Goal: Contribute content: Contribute content

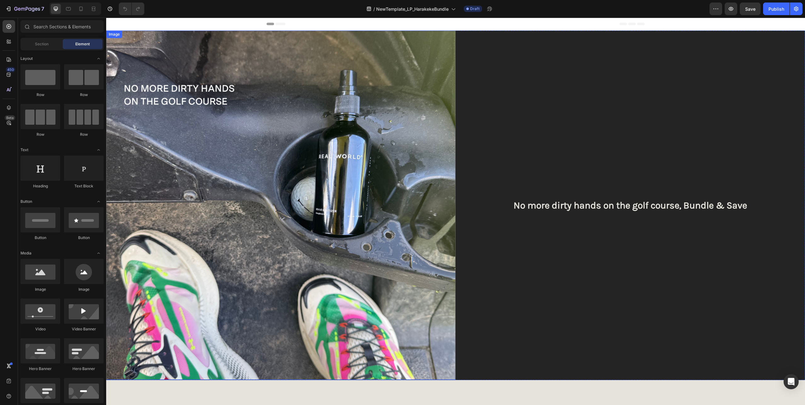
click at [252, 158] on img at bounding box center [281, 206] width 350 height 350
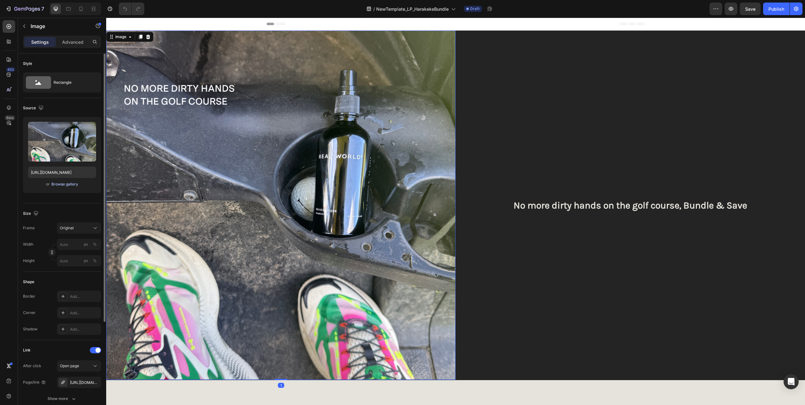
click at [54, 184] on div "Browse gallery" at bounding box center [64, 185] width 27 height 6
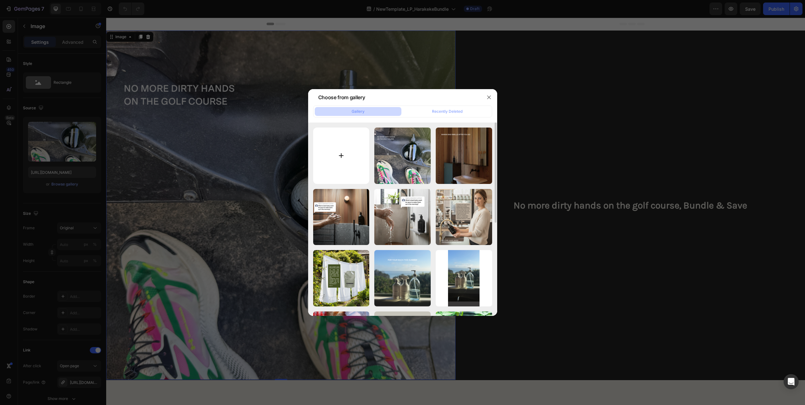
click at [340, 153] on input "file" at bounding box center [341, 156] width 56 height 56
type input "C:\fakepath\Copy of Copy of Copy of Untitled (1080 x 1080 px) (2).png"
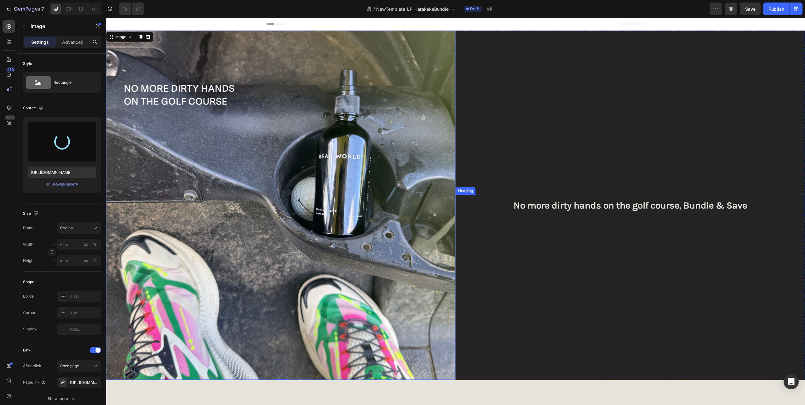
click at [687, 205] on h2 "No more dirty hands on the golf course, Bundle & Save" at bounding box center [631, 205] width 350 height 21
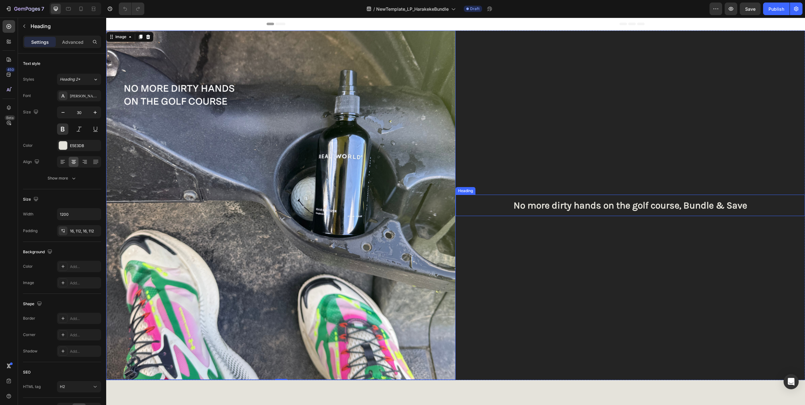
click at [687, 205] on h2 "No more dirty hands on the golf course, Bundle & Save" at bounding box center [631, 205] width 350 height 21
click at [694, 204] on p "No more dirty hands on the golf course, Bundle & Save" at bounding box center [630, 205] width 279 height 11
drag, startPoint x: 685, startPoint y: 206, endPoint x: 745, endPoint y: 207, distance: 59.6
click at [745, 207] on p "No more dirty hands on the golf course, Bundle & Save" at bounding box center [630, 205] width 279 height 11
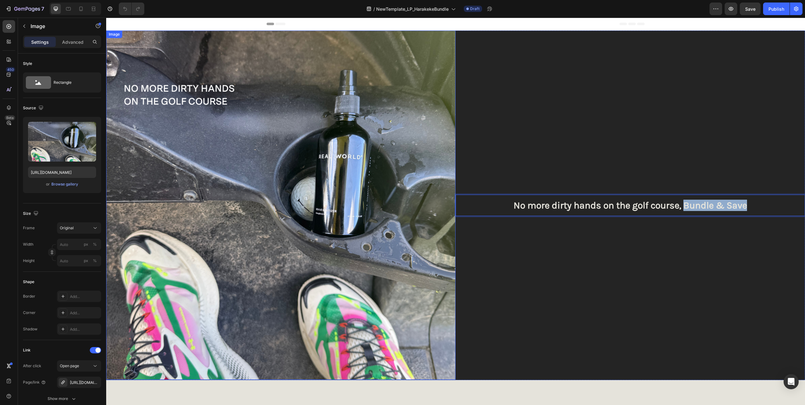
click at [201, 156] on img at bounding box center [281, 206] width 350 height 350
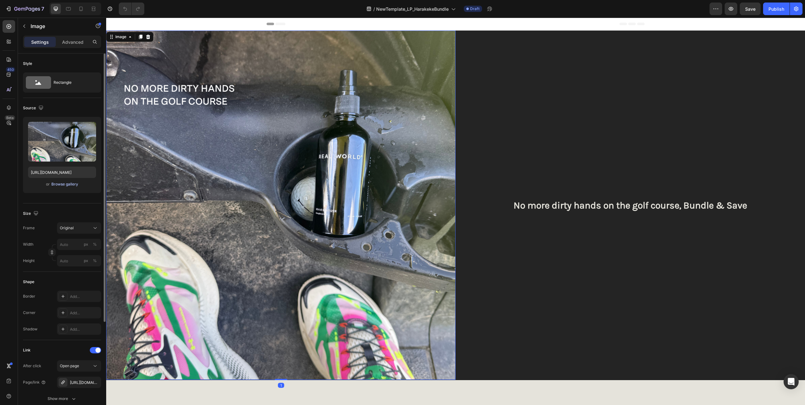
click at [61, 186] on div "Browse gallery" at bounding box center [64, 185] width 27 height 6
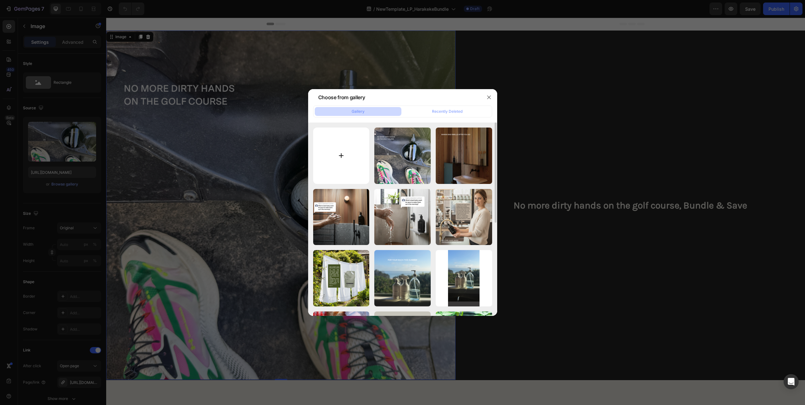
click at [342, 154] on input "file" at bounding box center [341, 156] width 56 height 56
type input "C:\fakepath\Copy of Copy of Copy of Untitled (1080 x 1080 px) (2).png"
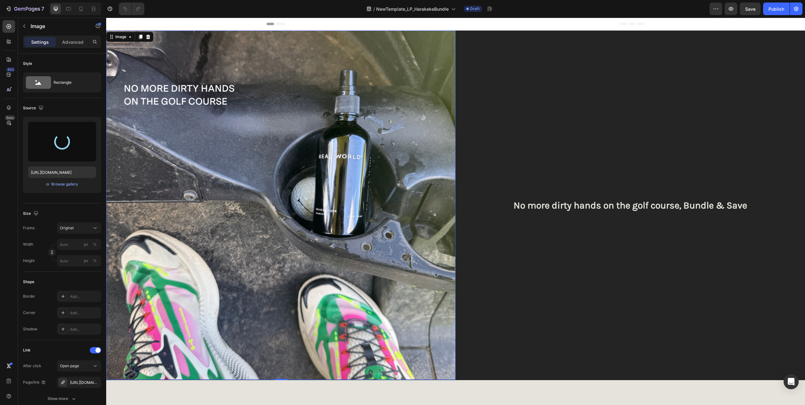
type input "[URL][DOMAIN_NAME]"
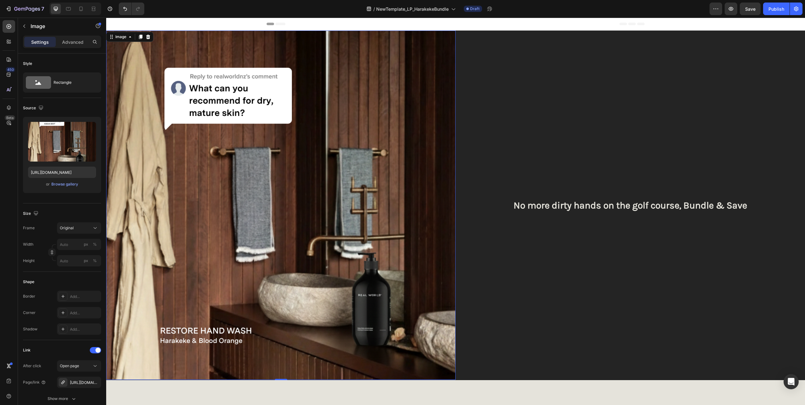
click at [243, 109] on img at bounding box center [281, 206] width 350 height 350
click at [95, 382] on icon "button" at bounding box center [94, 382] width 5 height 5
click at [80, 383] on div "Add..." at bounding box center [85, 383] width 30 height 6
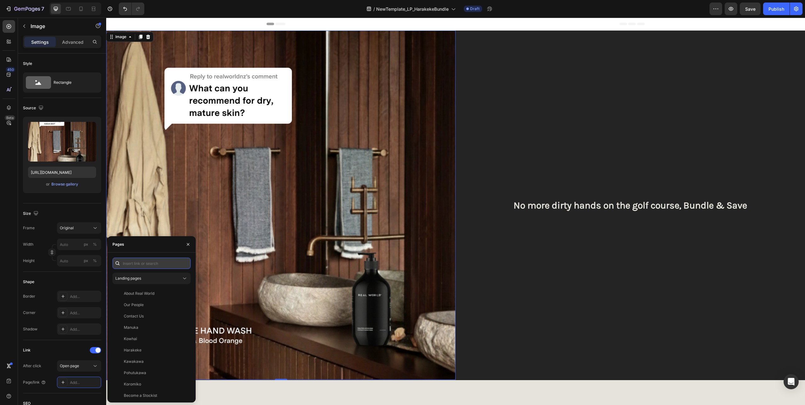
click at [136, 264] on input "text" at bounding box center [152, 263] width 78 height 11
paste input "[URL][DOMAIN_NAME]"
type input "[URL][DOMAIN_NAME]"
click at [144, 278] on div "[URL][DOMAIN_NAME]" at bounding box center [144, 279] width 41 height 6
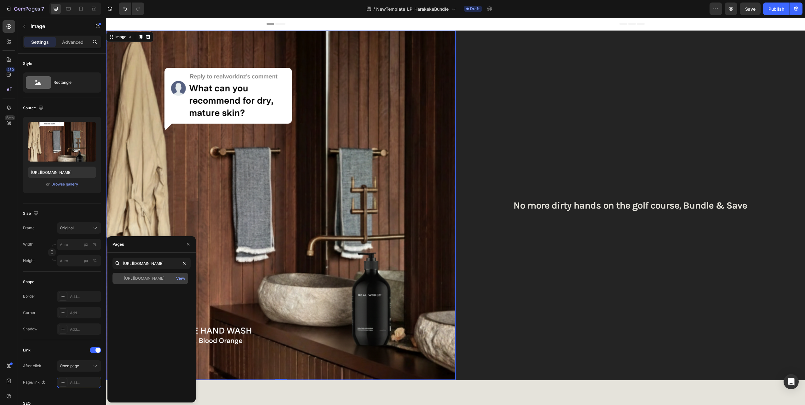
scroll to position [0, 0]
click at [685, 206] on p "No more dirty hands on the golf course, Bundle & Save" at bounding box center [630, 205] width 279 height 11
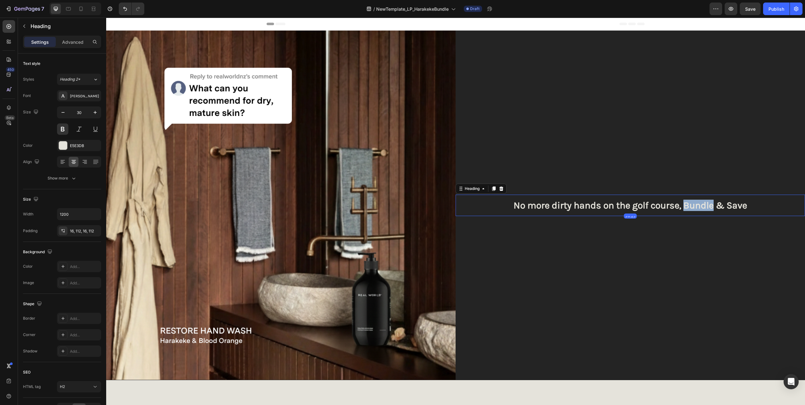
click at [692, 201] on p "No more dirty hands on the golf course, Bundle & Save" at bounding box center [630, 205] width 279 height 11
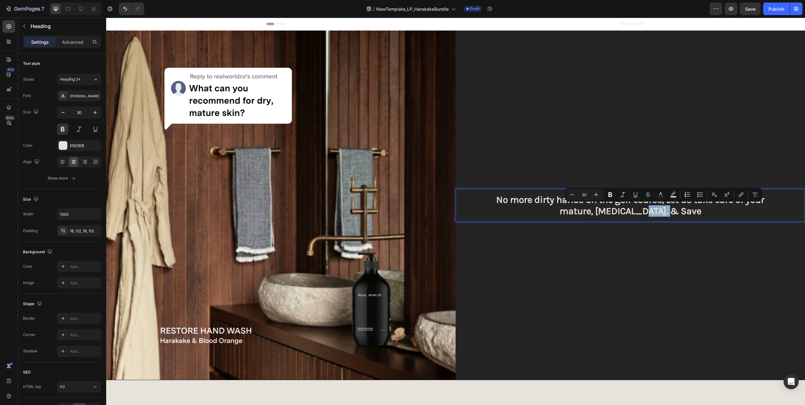
drag, startPoint x: 687, startPoint y: 211, endPoint x: 649, endPoint y: 212, distance: 37.8
click at [649, 212] on p "No more dirty hands on the golf course, Let us take care of your mature, [MEDIC…" at bounding box center [630, 205] width 279 height 23
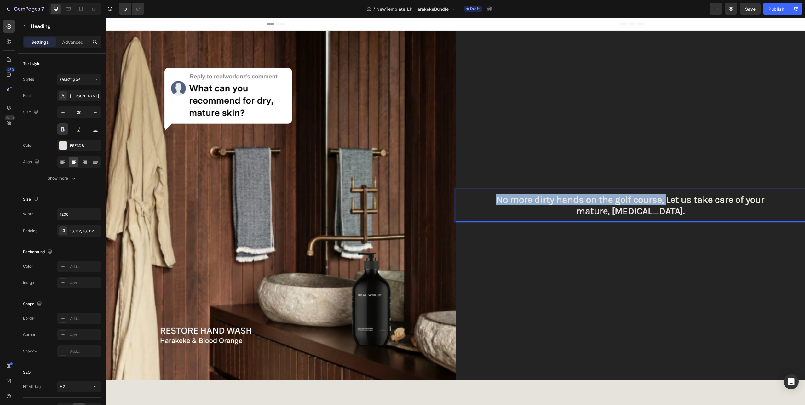
drag, startPoint x: 664, startPoint y: 199, endPoint x: 495, endPoint y: 201, distance: 168.6
click at [495, 201] on p "No more dirty hands on the golf course, Let us take care of your mature, [MEDIC…" at bounding box center [630, 205] width 279 height 23
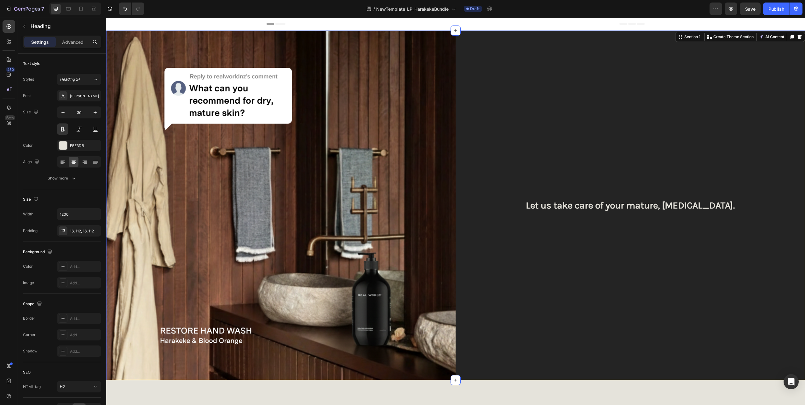
click at [648, 254] on div "Let us take care of your mature, [MEDICAL_DATA]. Heading" at bounding box center [631, 206] width 350 height 350
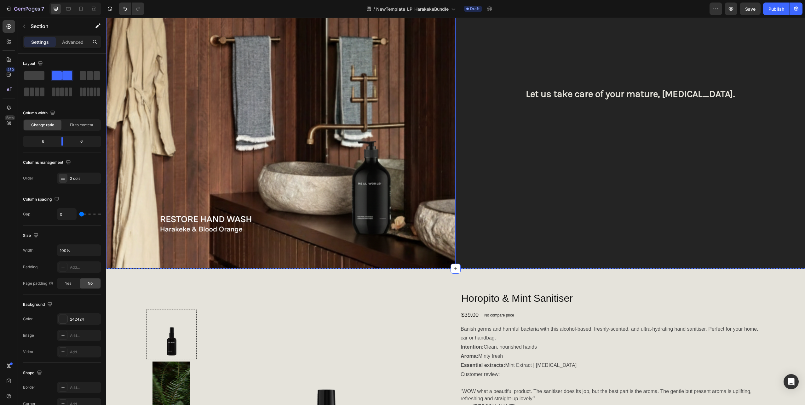
scroll to position [240, 0]
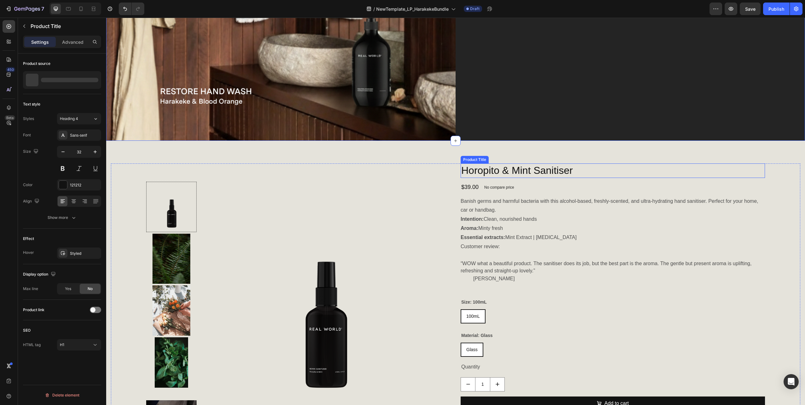
click at [558, 166] on h1 "Horopito & Mint Sanitiser" at bounding box center [613, 171] width 304 height 14
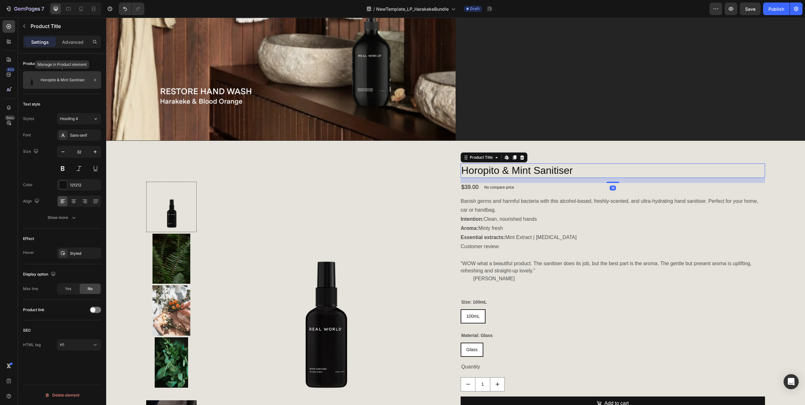
click at [58, 77] on div "Horopito & Mint Sanitiser" at bounding box center [62, 80] width 78 height 18
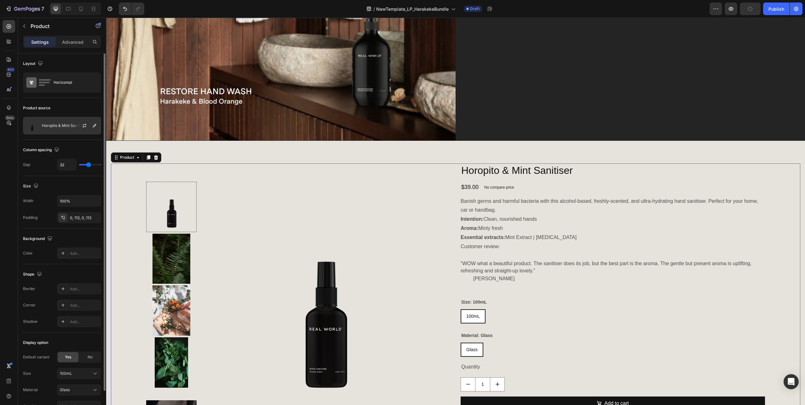
click at [59, 130] on div "Horopito & Mint Sanitiser" at bounding box center [62, 126] width 78 height 18
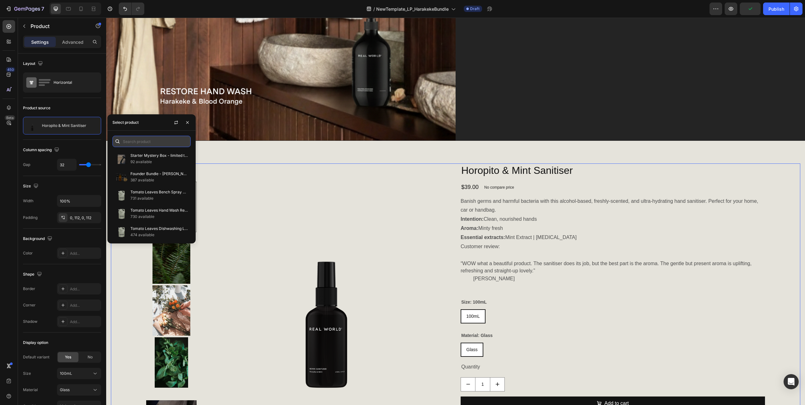
click at [141, 142] on input "text" at bounding box center [152, 141] width 78 height 11
type input "harakeke"
click at [175, 174] on p "Harakeke Bundle" at bounding box center [158, 174] width 57 height 6
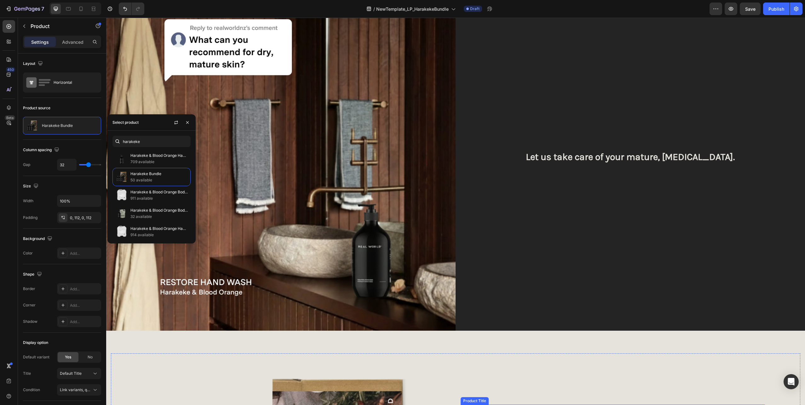
scroll to position [0, 0]
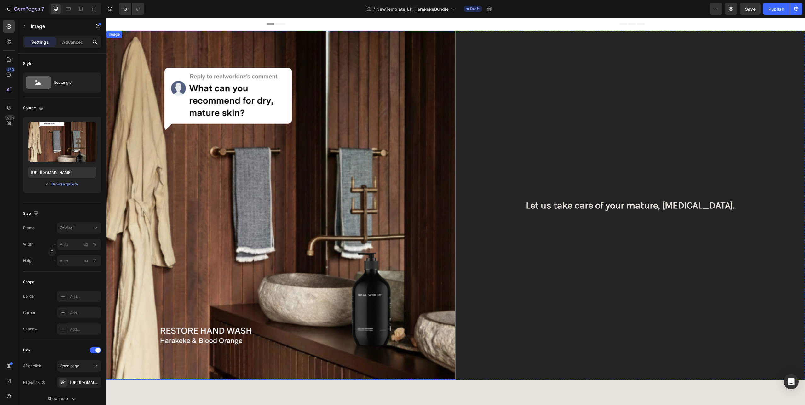
click at [339, 202] on img at bounding box center [281, 206] width 350 height 350
click at [78, 379] on div "[URL][DOMAIN_NAME]" at bounding box center [79, 382] width 44 height 11
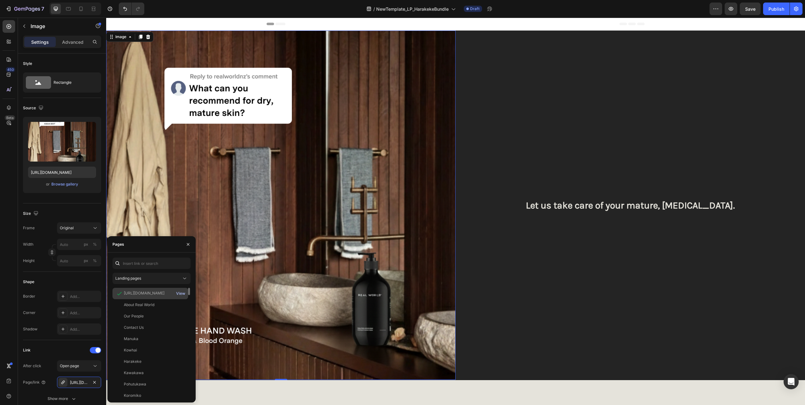
click at [183, 293] on div "View" at bounding box center [180, 294] width 9 height 6
click at [777, 9] on div "Publish" at bounding box center [777, 9] width 16 height 7
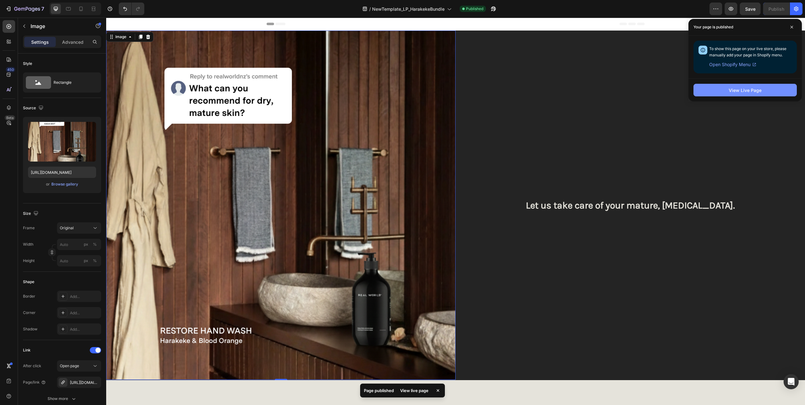
click at [739, 90] on div "View Live Page" at bounding box center [745, 90] width 33 height 7
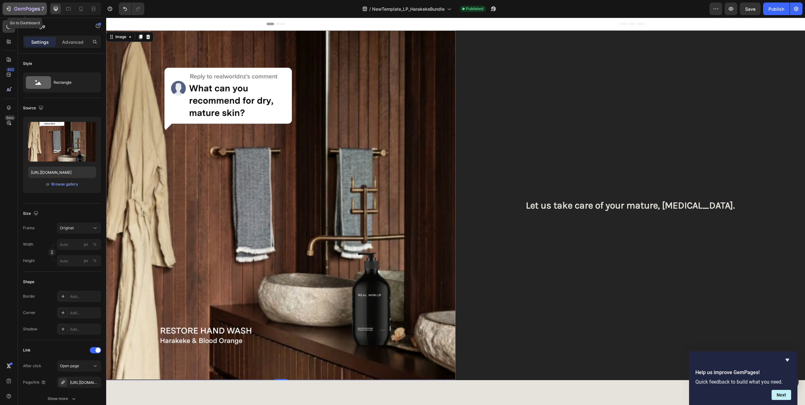
click at [26, 3] on button "7" at bounding box center [25, 9] width 44 height 13
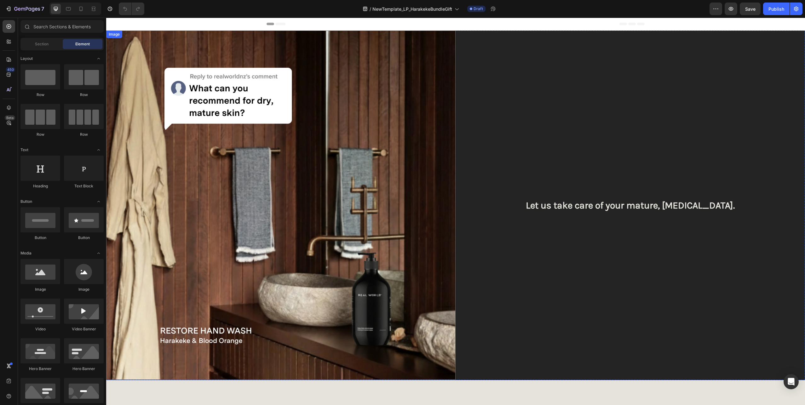
click at [261, 134] on img at bounding box center [281, 206] width 350 height 350
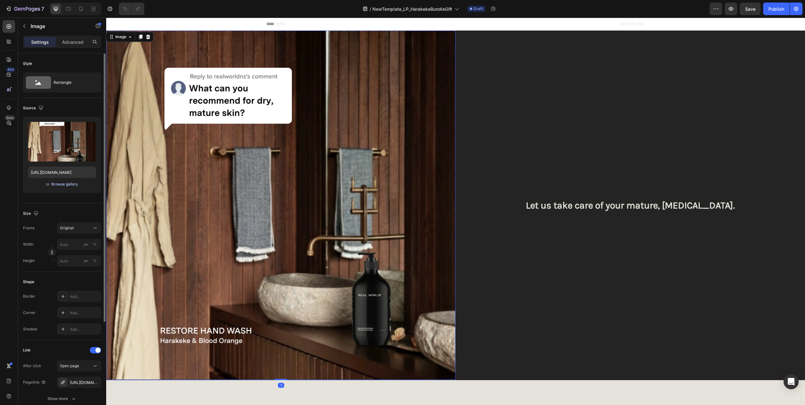
click at [59, 185] on div "Browse gallery" at bounding box center [64, 185] width 27 height 6
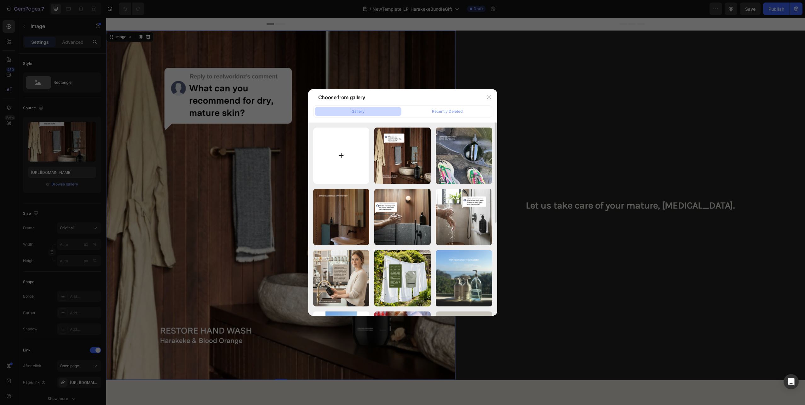
click at [341, 157] on input "file" at bounding box center [341, 156] width 56 height 56
type input "C:\fakepath\Copy of Copy of Copy of Untitled (1080 x 1080 px) (3).png"
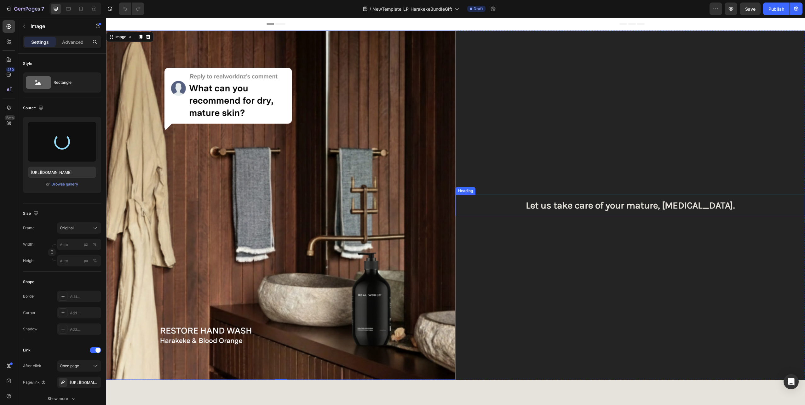
click at [681, 203] on h2 "Let us take care of your mature, [MEDICAL_DATA]." at bounding box center [631, 205] width 350 height 21
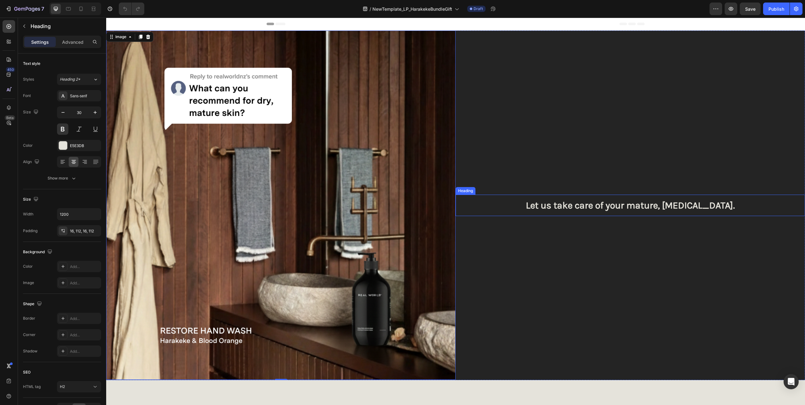
click at [681, 203] on h2 "Let us take care of your mature, [MEDICAL_DATA]." at bounding box center [631, 205] width 350 height 21
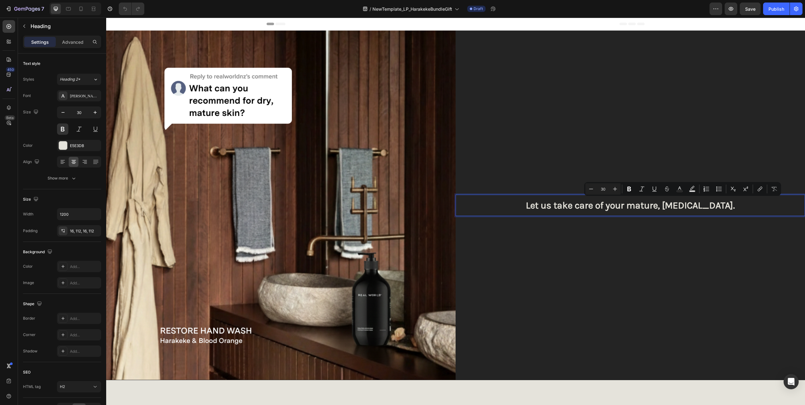
click at [705, 206] on p "Let us take care of your mature, [MEDICAL_DATA]." at bounding box center [630, 205] width 279 height 11
drag, startPoint x: 713, startPoint y: 206, endPoint x: 678, endPoint y: 207, distance: 34.7
click at [678, 207] on p "Let us take care of your mature, [MEDICAL_DATA]." at bounding box center [630, 205] width 279 height 11
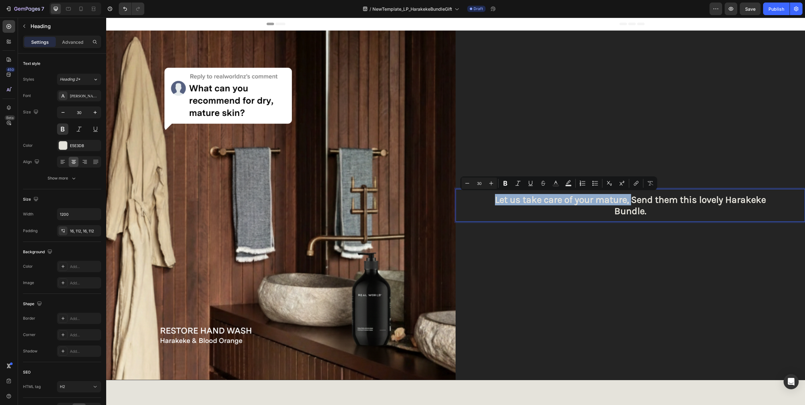
drag, startPoint x: 629, startPoint y: 200, endPoint x: 491, endPoint y: 203, distance: 138.4
click at [491, 203] on p "Let us take care of your mature, Send them this lovely Harakeke Bundle." at bounding box center [630, 205] width 279 height 23
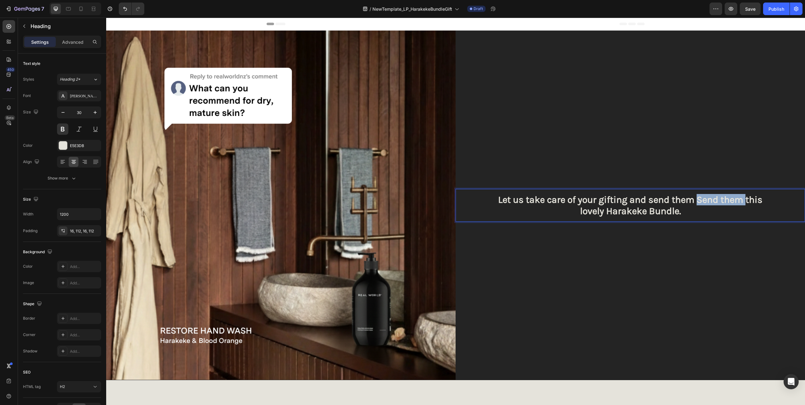
drag, startPoint x: 722, startPoint y: 201, endPoint x: 696, endPoint y: 202, distance: 25.5
click at [696, 202] on p "Let us take care of your gifting and send them Send them this lovely Harakeke B…" at bounding box center [630, 205] width 279 height 23
click at [681, 200] on p "Let us take care of your gifting and send them this lovely Harakeke Bundle." at bounding box center [630, 205] width 279 height 23
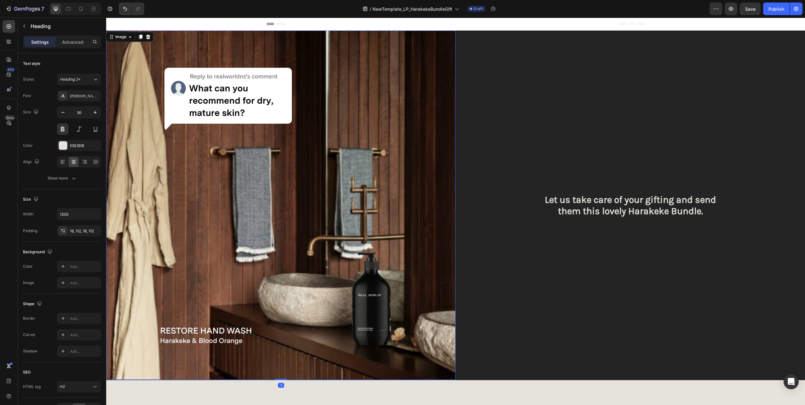
click at [321, 200] on img at bounding box center [281, 206] width 350 height 350
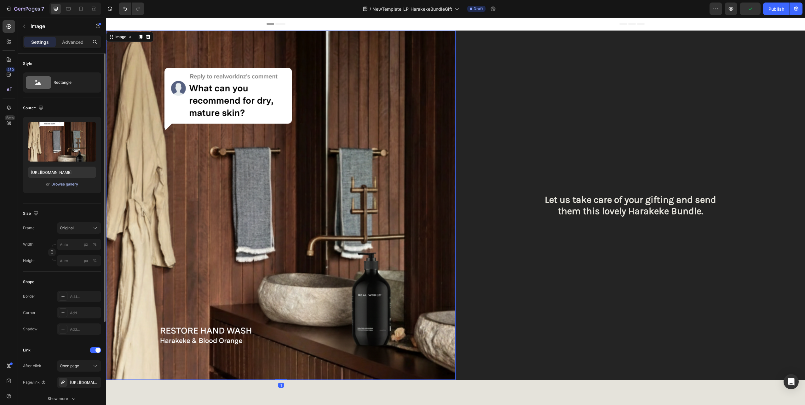
click at [55, 183] on div "Browse gallery" at bounding box center [64, 185] width 27 height 6
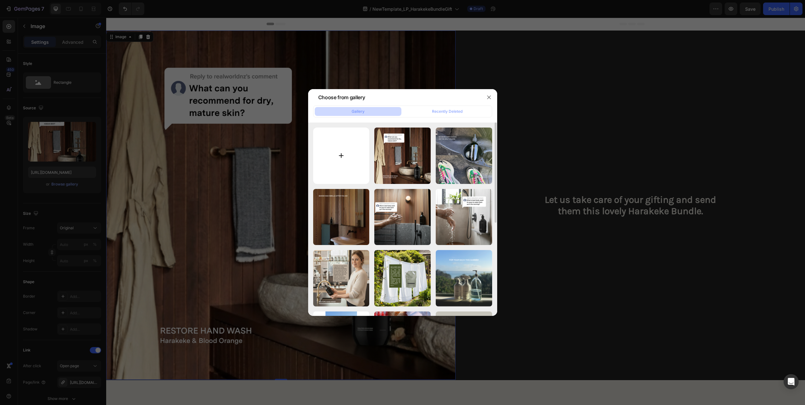
click at [343, 155] on input "file" at bounding box center [341, 156] width 56 height 56
type input "C:\fakepath\Copy of Copy of Copy of Untitled (1080 x 1080 px) (3).png"
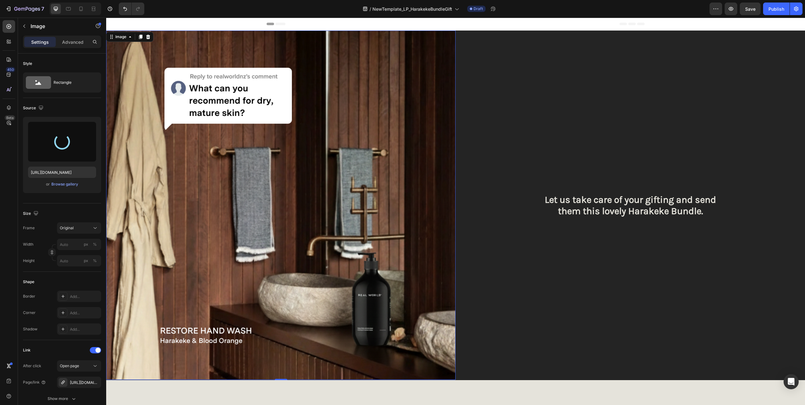
type input "https://cdn.shopify.com/s/files/1/0593/1506/0924/files/gempages_573891662921597…"
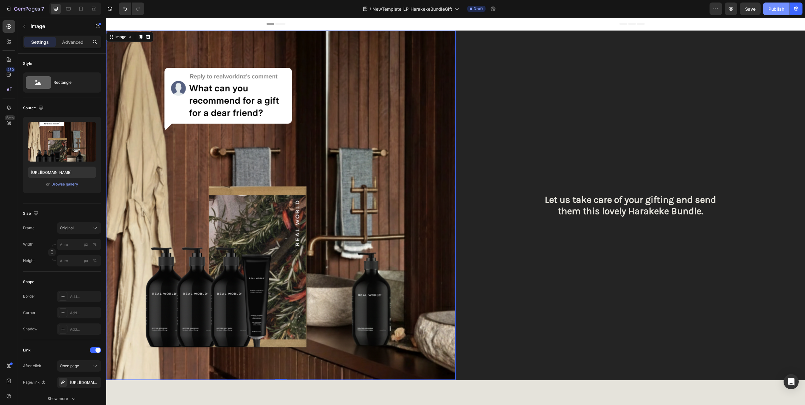
click at [771, 8] on div "Publish" at bounding box center [777, 9] width 16 height 7
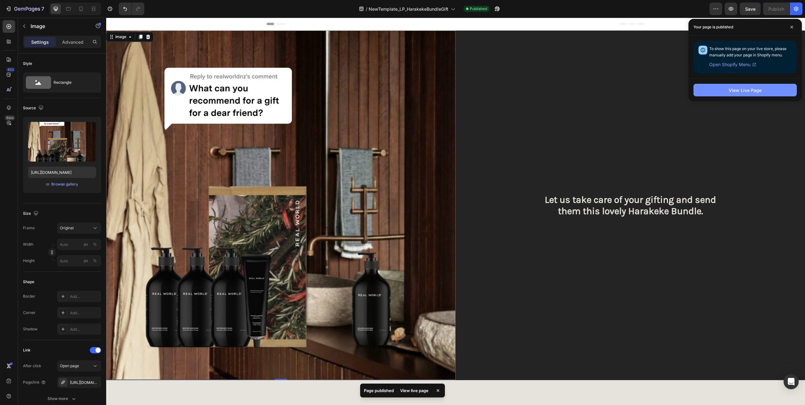
click at [756, 92] on div "View Live Page" at bounding box center [745, 90] width 33 height 7
